Goal: Information Seeking & Learning: Find specific fact

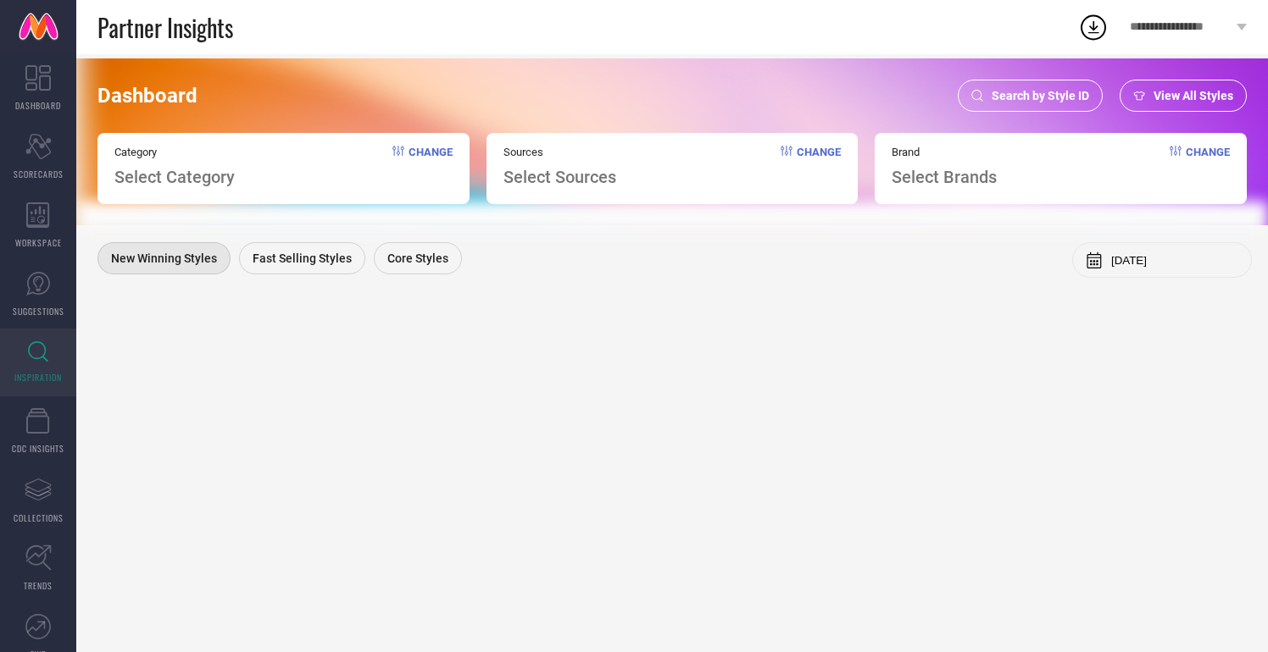
click at [386, 501] on div "Dashboard Search by Style ID View All Styles Category Select Category Change So…" at bounding box center [671, 353] width 1191 height 598
click at [1061, 87] on div "Search by Style ID" at bounding box center [1029, 96] width 145 height 32
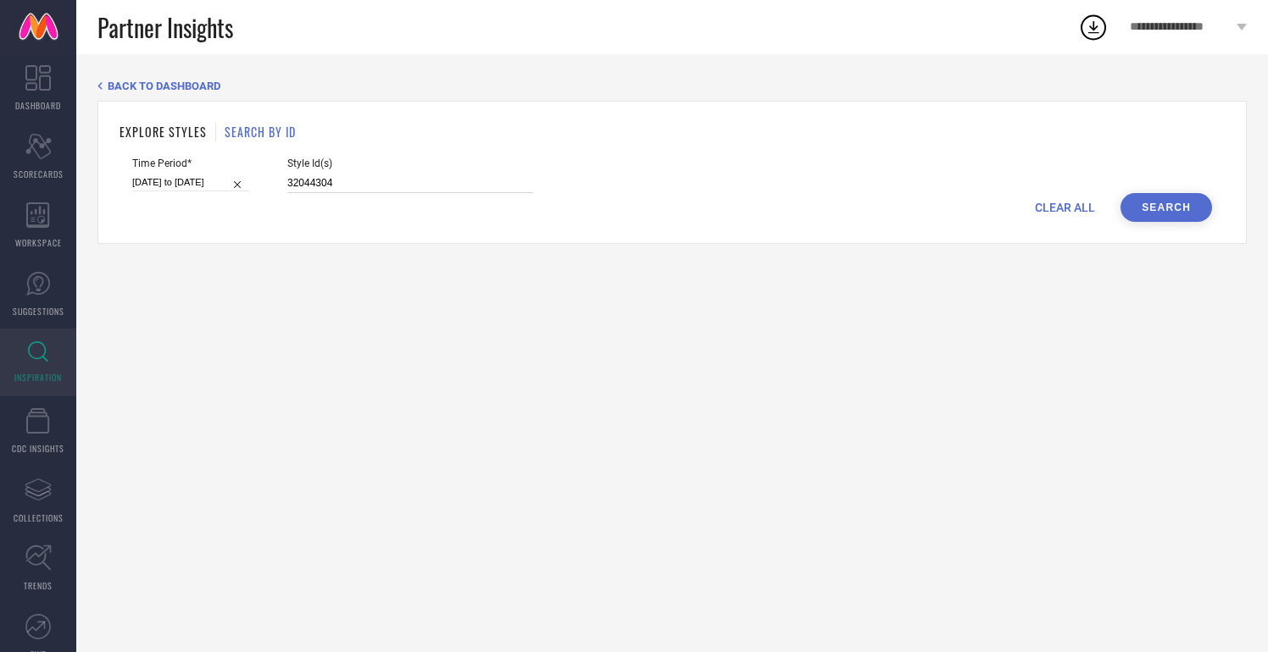
click at [287, 185] on input "32044304" at bounding box center [410, 183] width 246 height 19
paste input "414079 32364123 32205515 32205556 32414104 32414091 32414119 27572914 32414074 …"
type input "32414079 32364123 32205515 32205556 32414104 32414091 32414119 27572914 3241407…"
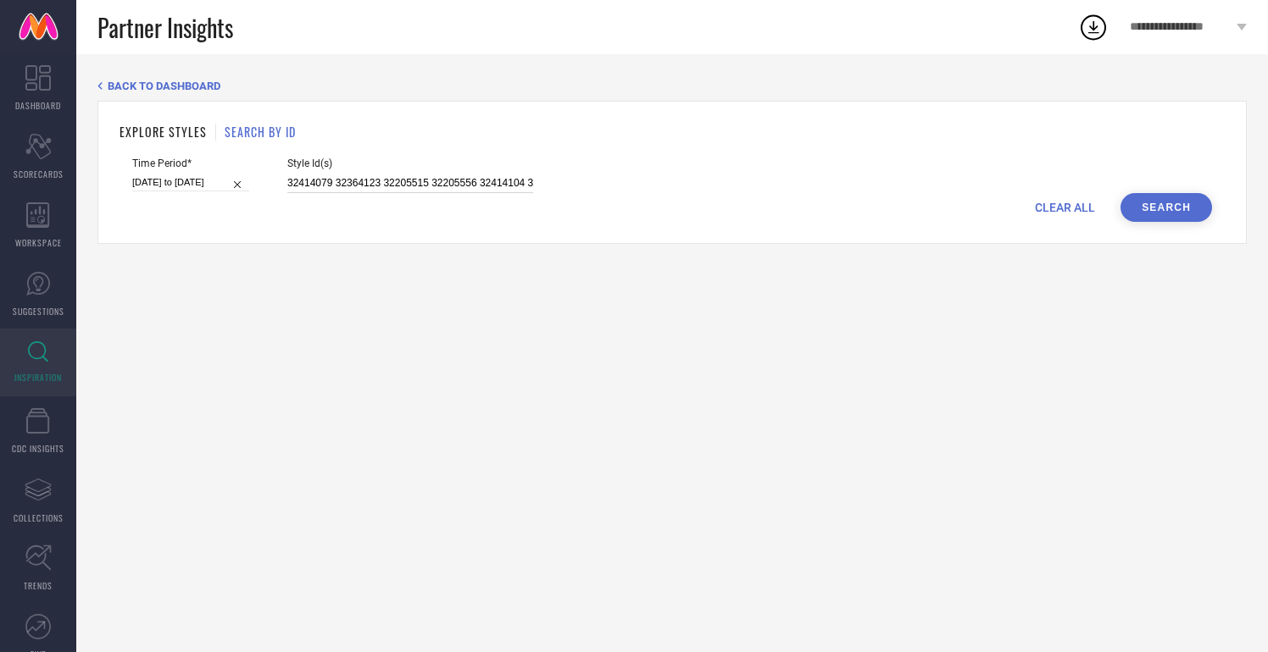
scroll to position [0, 1815]
click at [186, 180] on input "[DATE] to [DATE]" at bounding box center [190, 183] width 117 height 18
select select "1"
select select "2025"
select select "2"
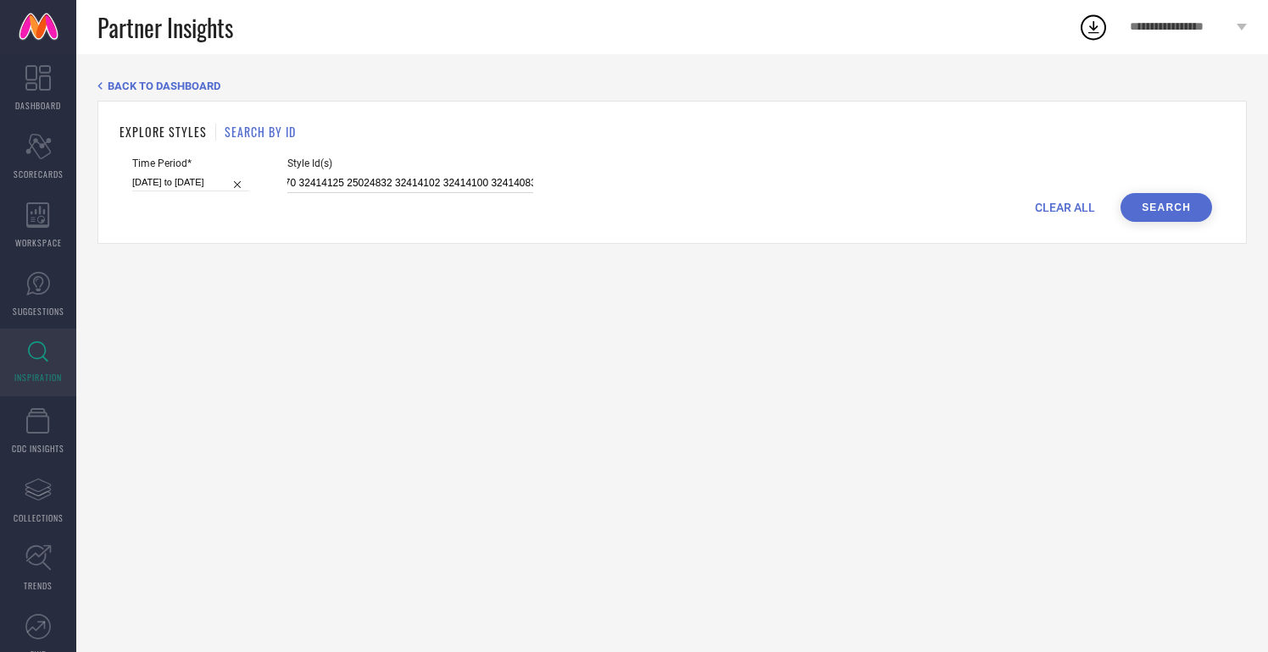
select select "2025"
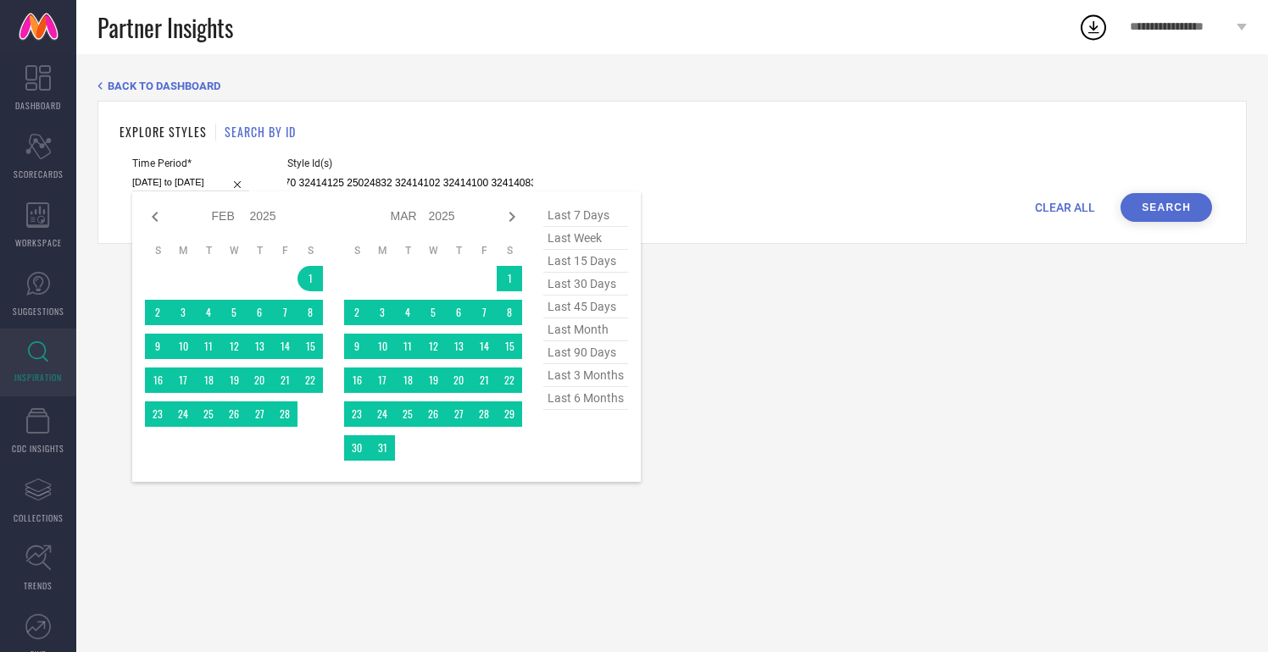
type input "32414079 32364123 32205515 32205556 32414104 32414091 32414119 27572914 3241407…"
click at [579, 400] on span "last 6 months" at bounding box center [585, 398] width 85 height 23
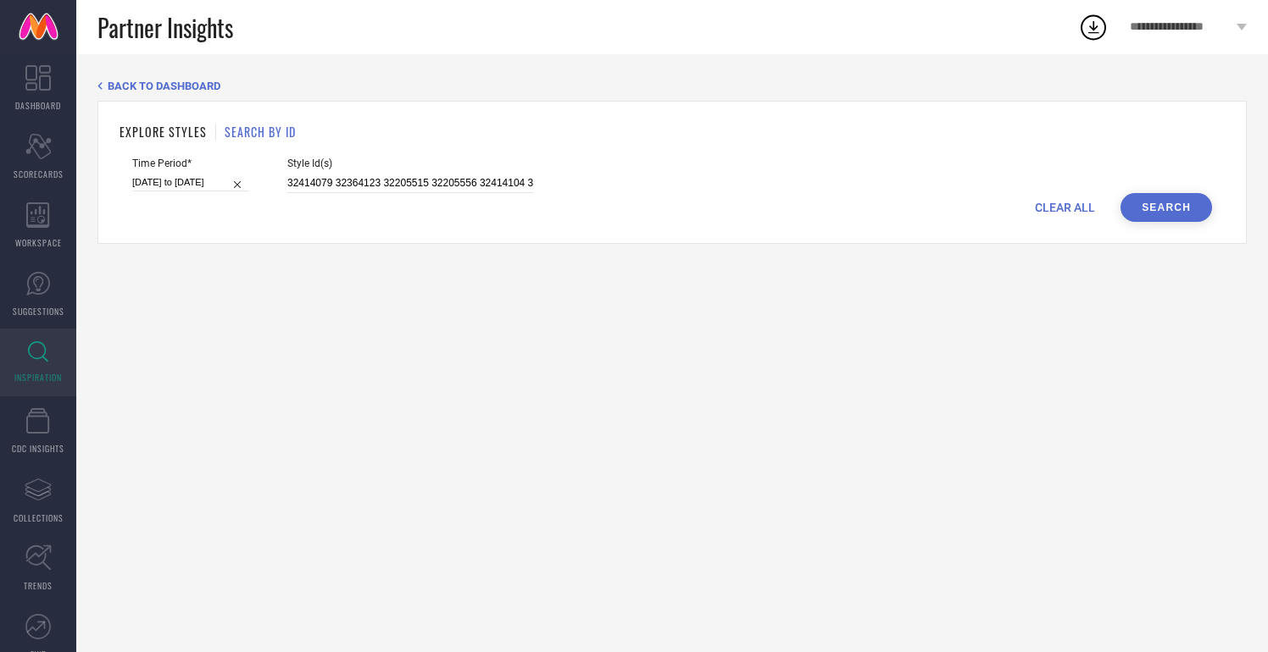
click at [1169, 208] on button "Search" at bounding box center [1166, 207] width 92 height 29
